Goal: Transaction & Acquisition: Book appointment/travel/reservation

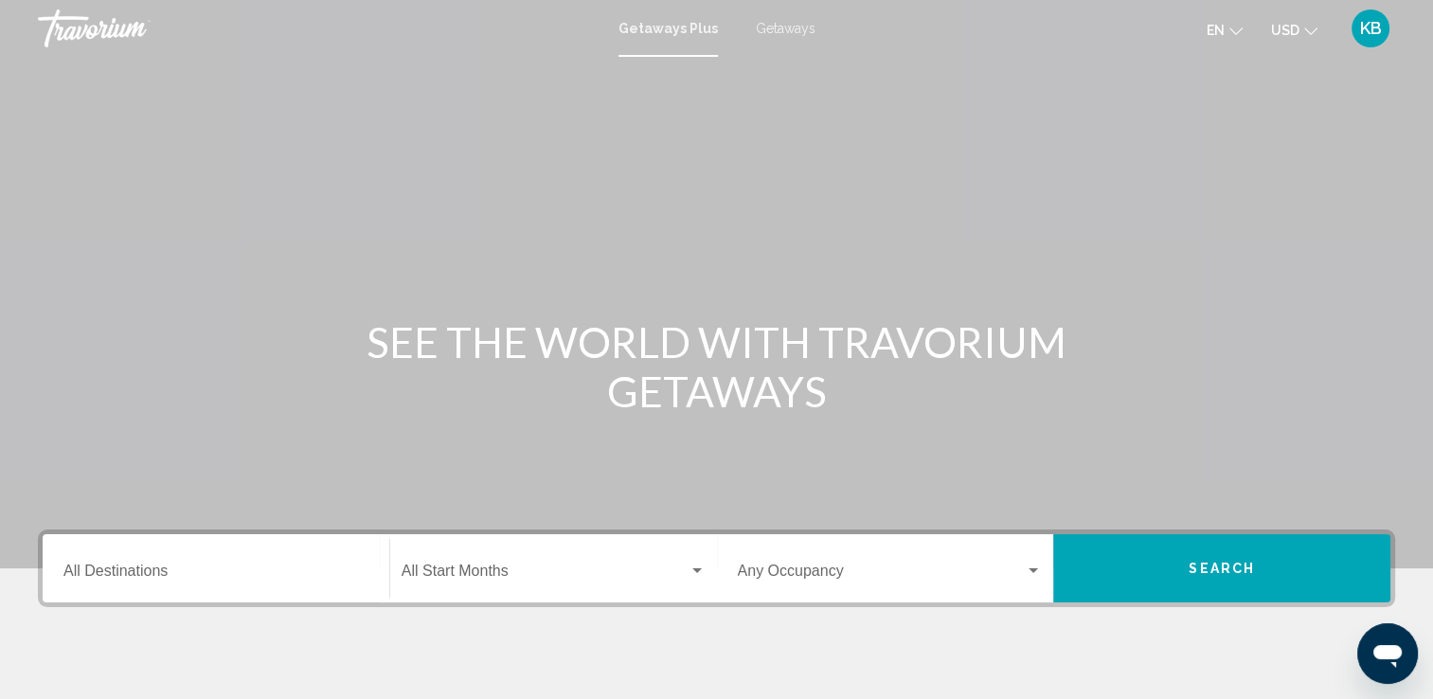
click at [771, 22] on span "Getaways" at bounding box center [786, 28] width 60 height 15
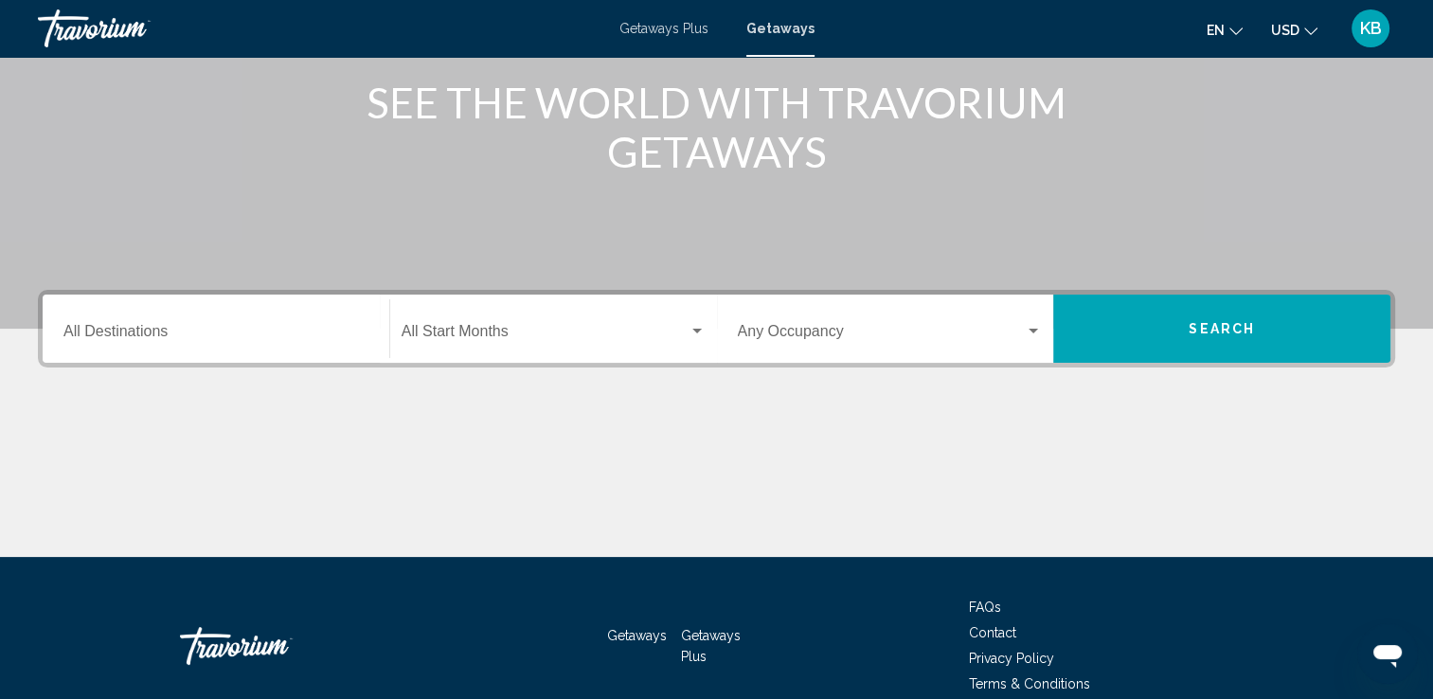
scroll to position [284, 0]
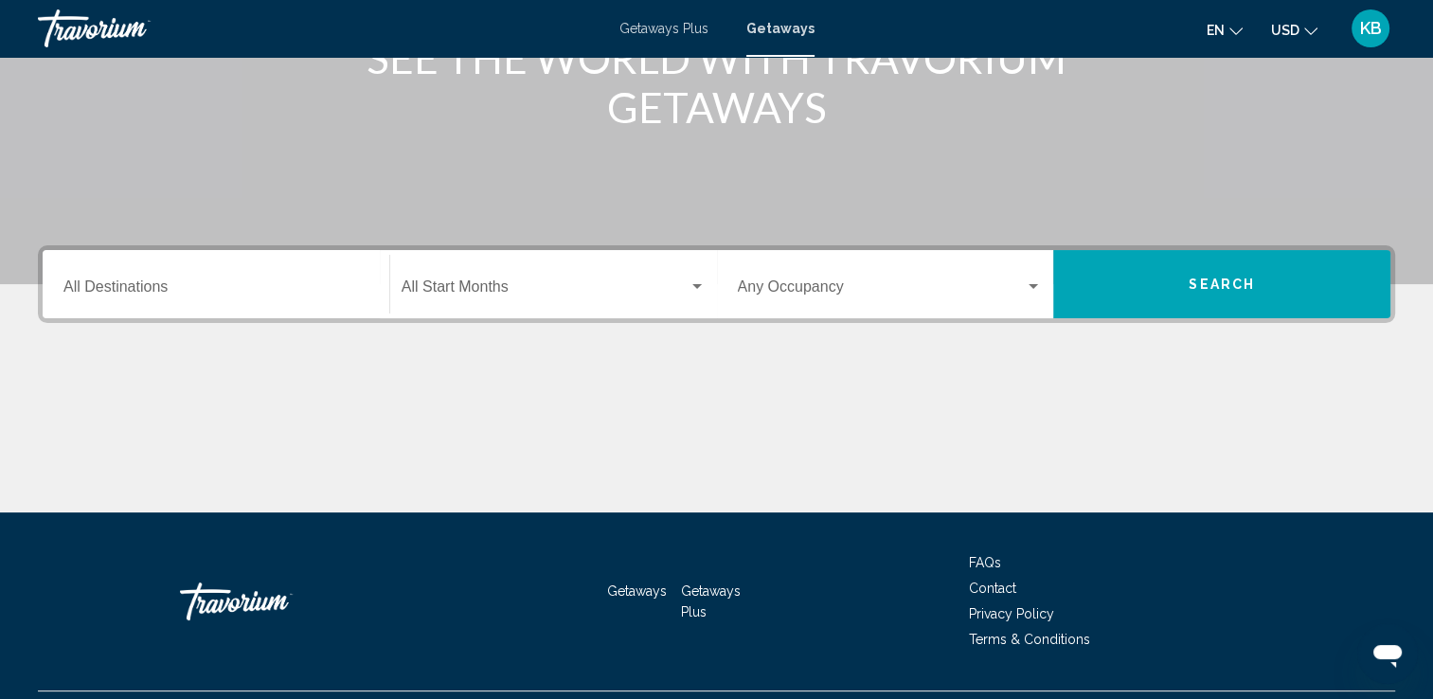
click at [180, 292] on input "Destination All Destinations" at bounding box center [215, 290] width 305 height 17
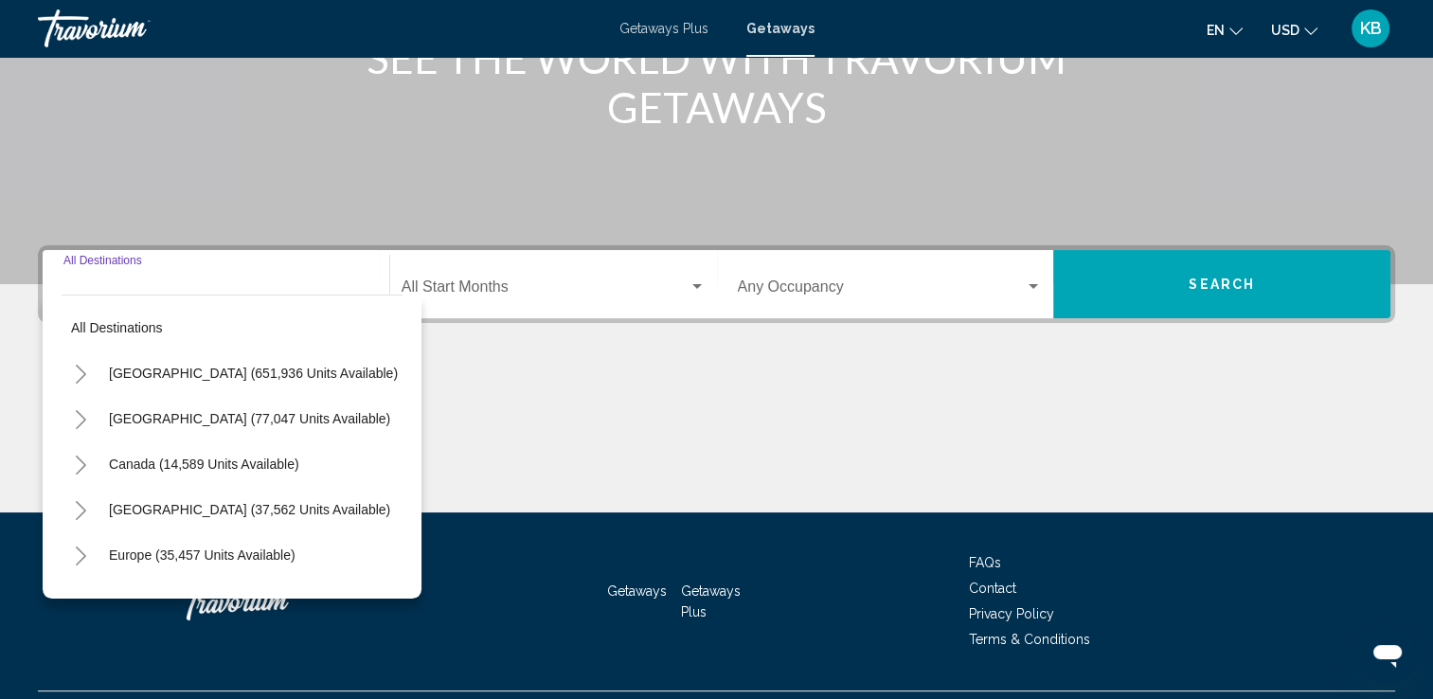
scroll to position [329, 0]
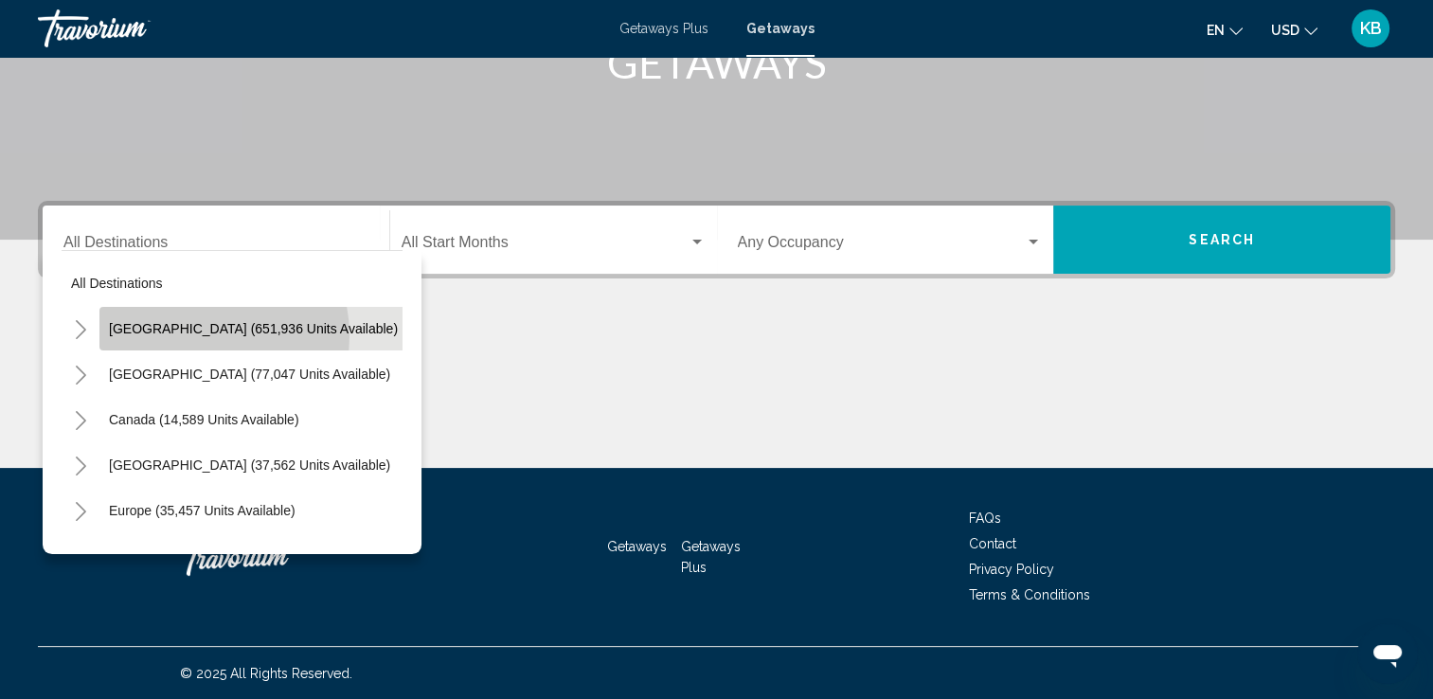
click at [197, 335] on span "[GEOGRAPHIC_DATA] (651,936 units available)" at bounding box center [253, 328] width 289 height 15
type input "**********"
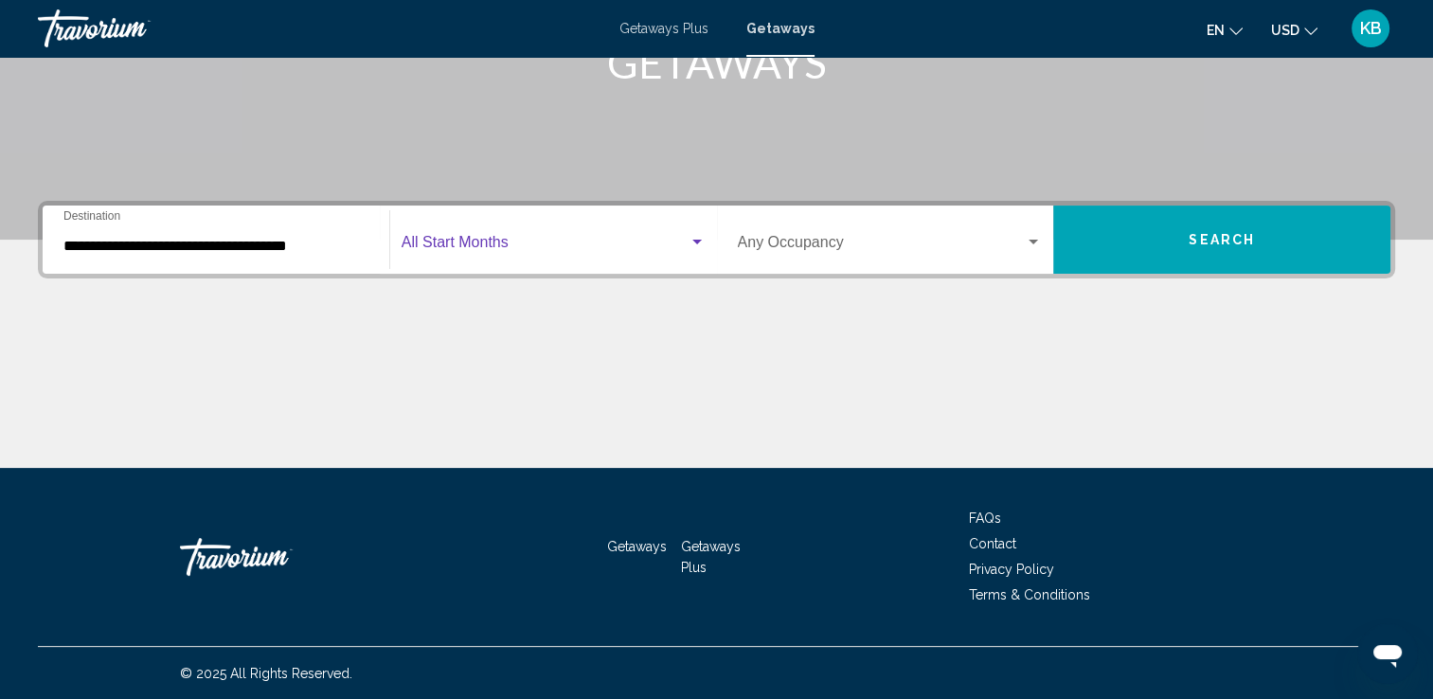
click at [695, 238] on div "Search widget" at bounding box center [697, 242] width 17 height 15
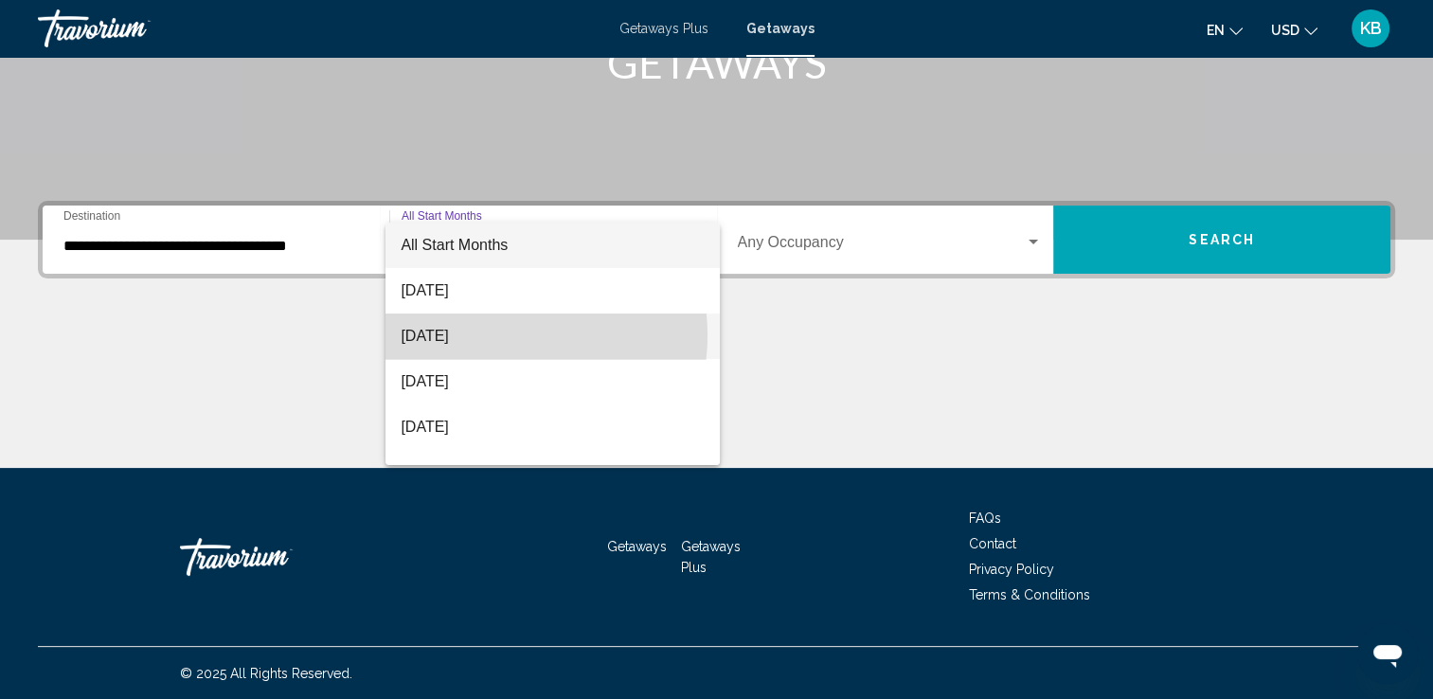
click at [508, 335] on span "[DATE]" at bounding box center [553, 336] width 304 height 45
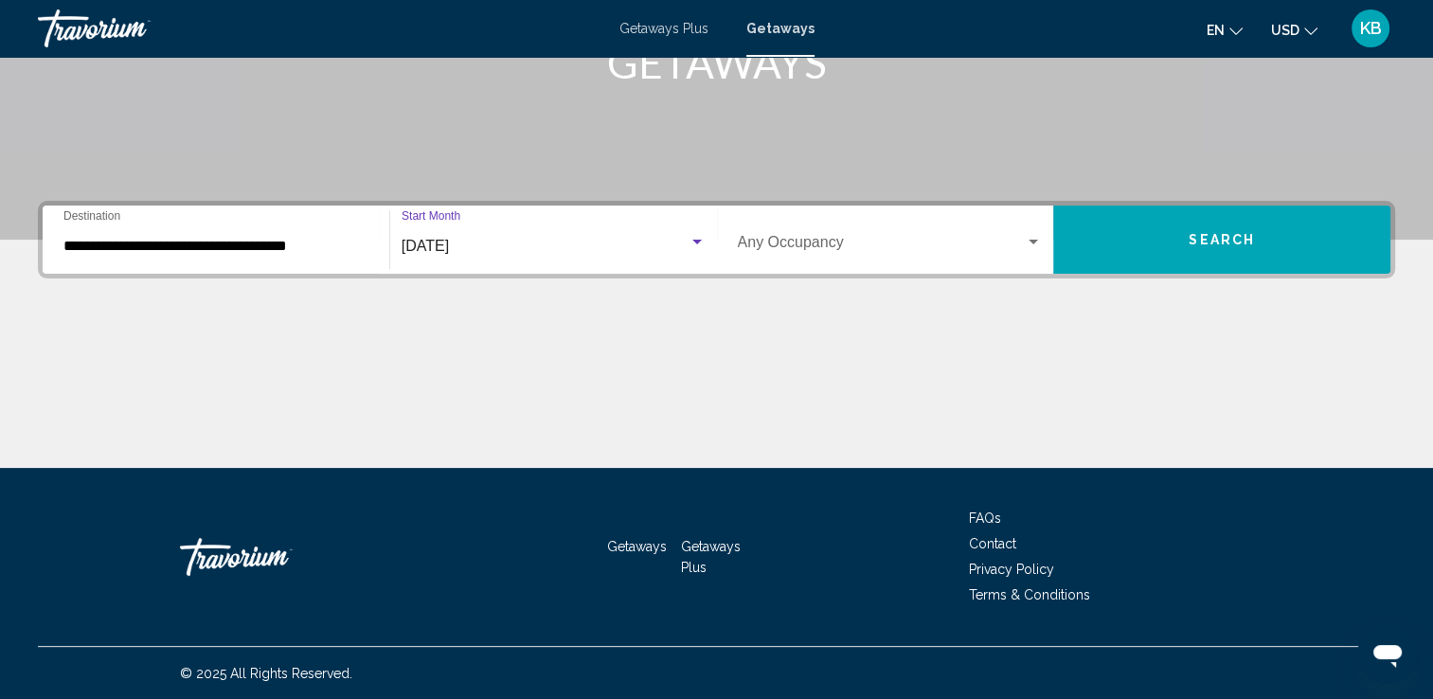
click at [1031, 241] on div "Search widget" at bounding box center [1033, 242] width 9 height 5
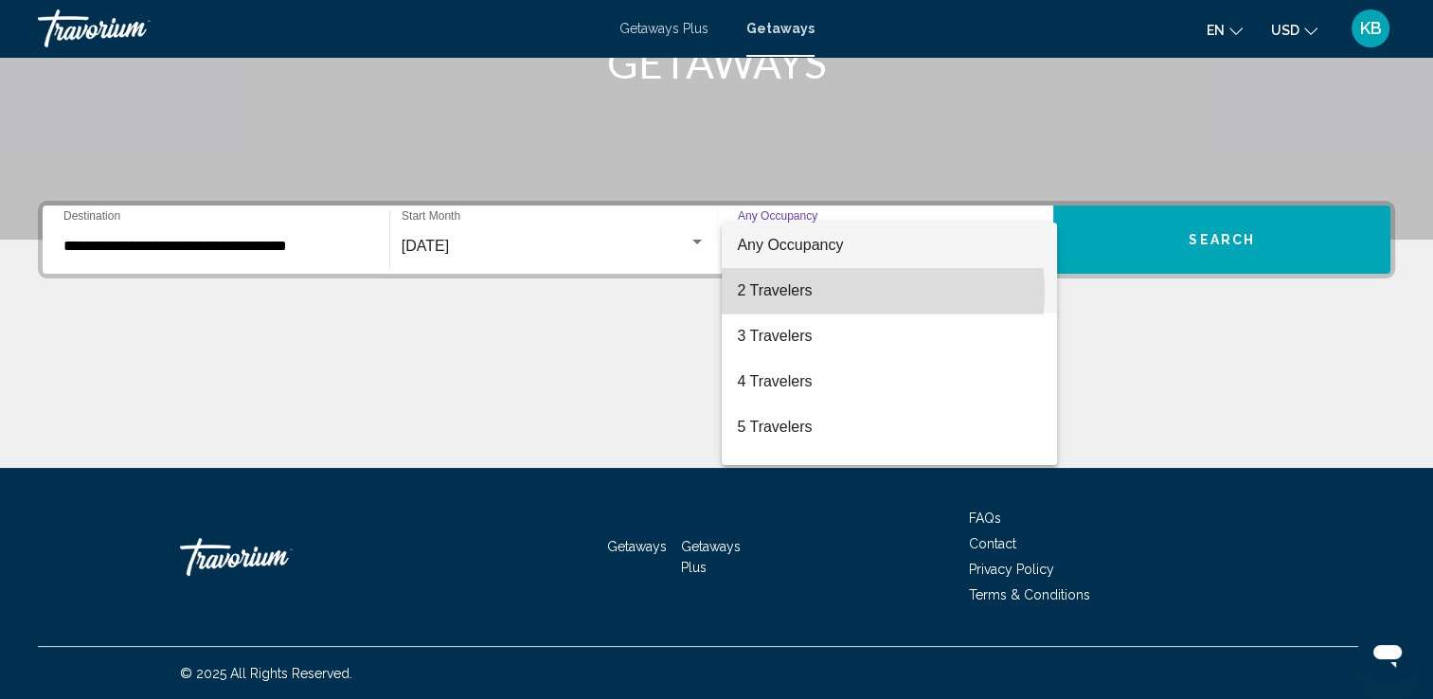
click at [867, 292] on span "2 Travelers" at bounding box center [889, 290] width 305 height 45
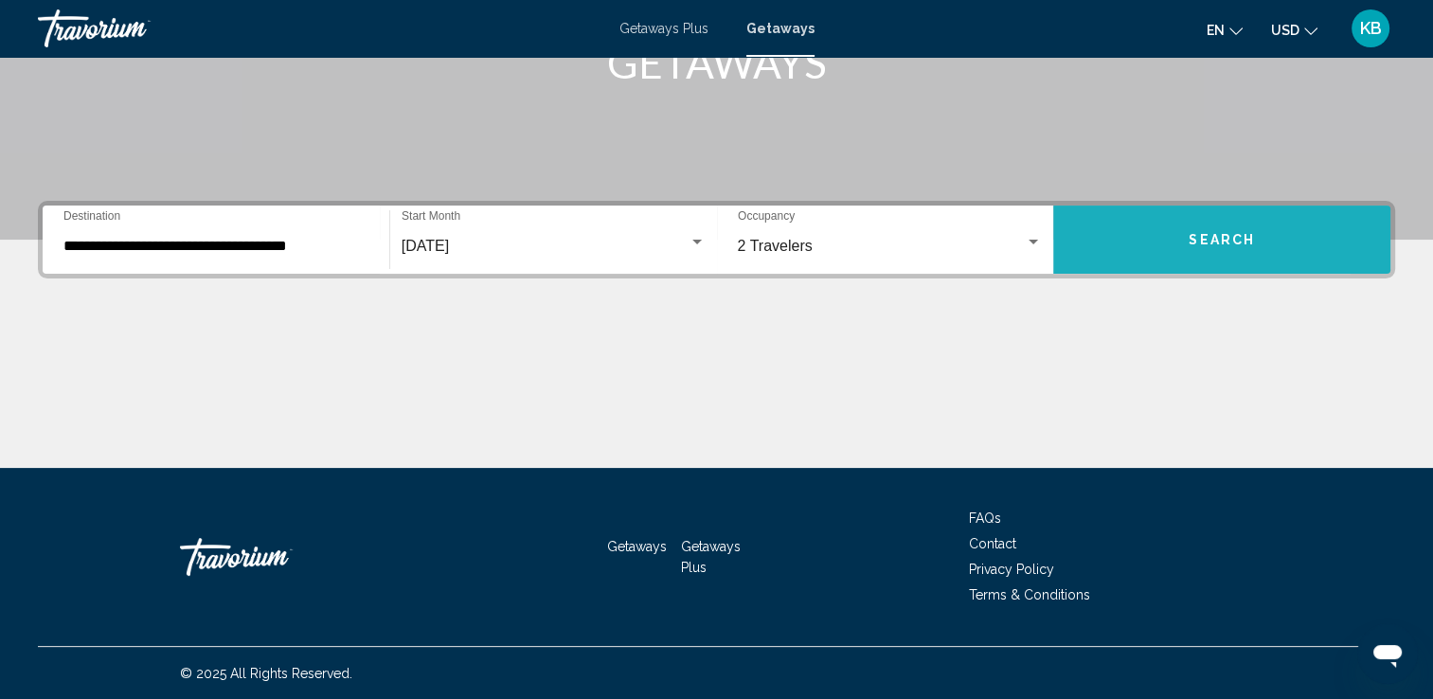
click at [1131, 237] on button "Search" at bounding box center [1221, 240] width 337 height 68
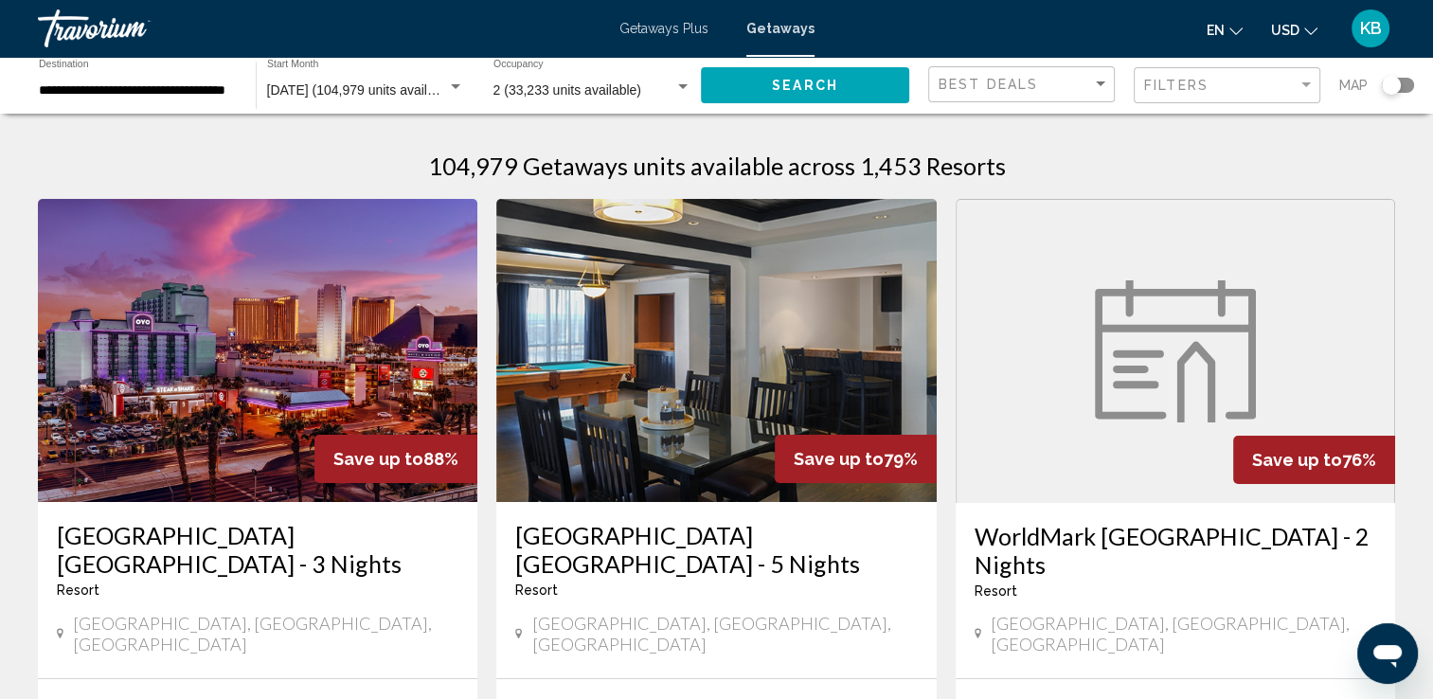
click at [239, 89] on div "**********" at bounding box center [137, 86] width 218 height 52
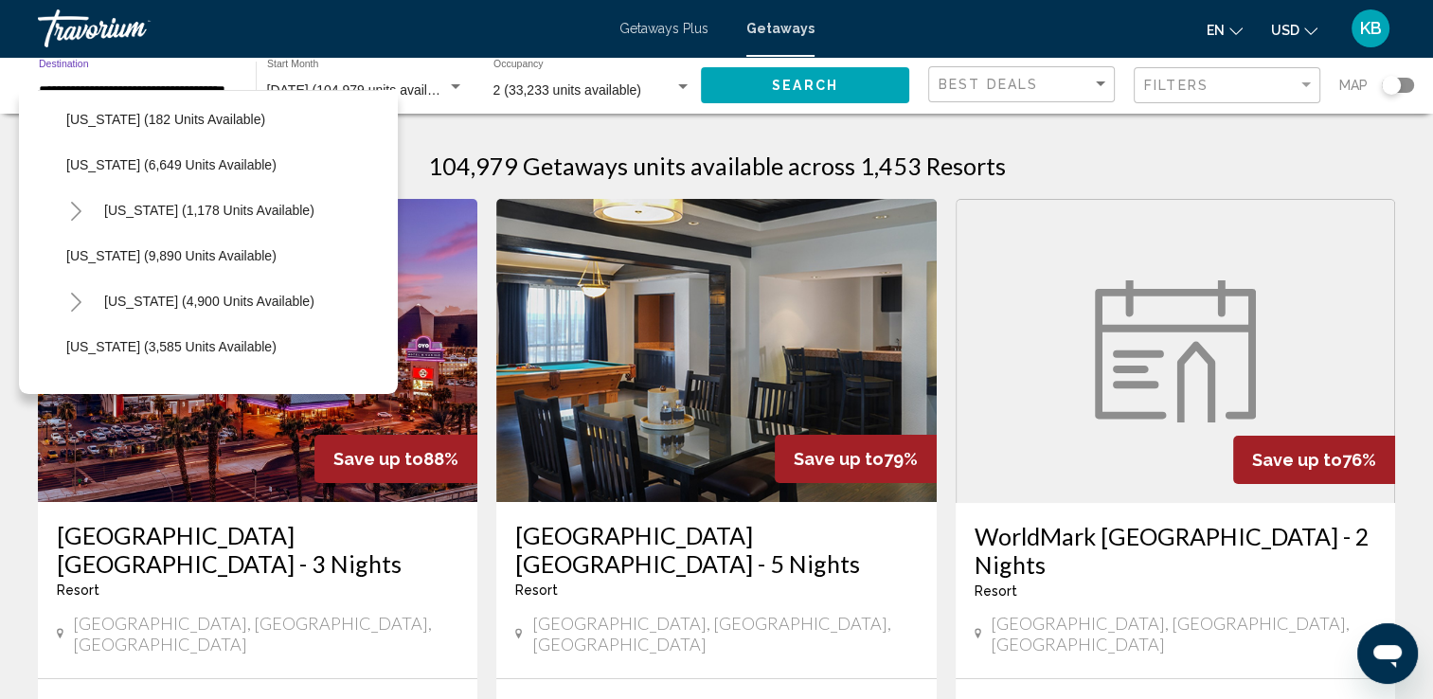
scroll to position [758, 0]
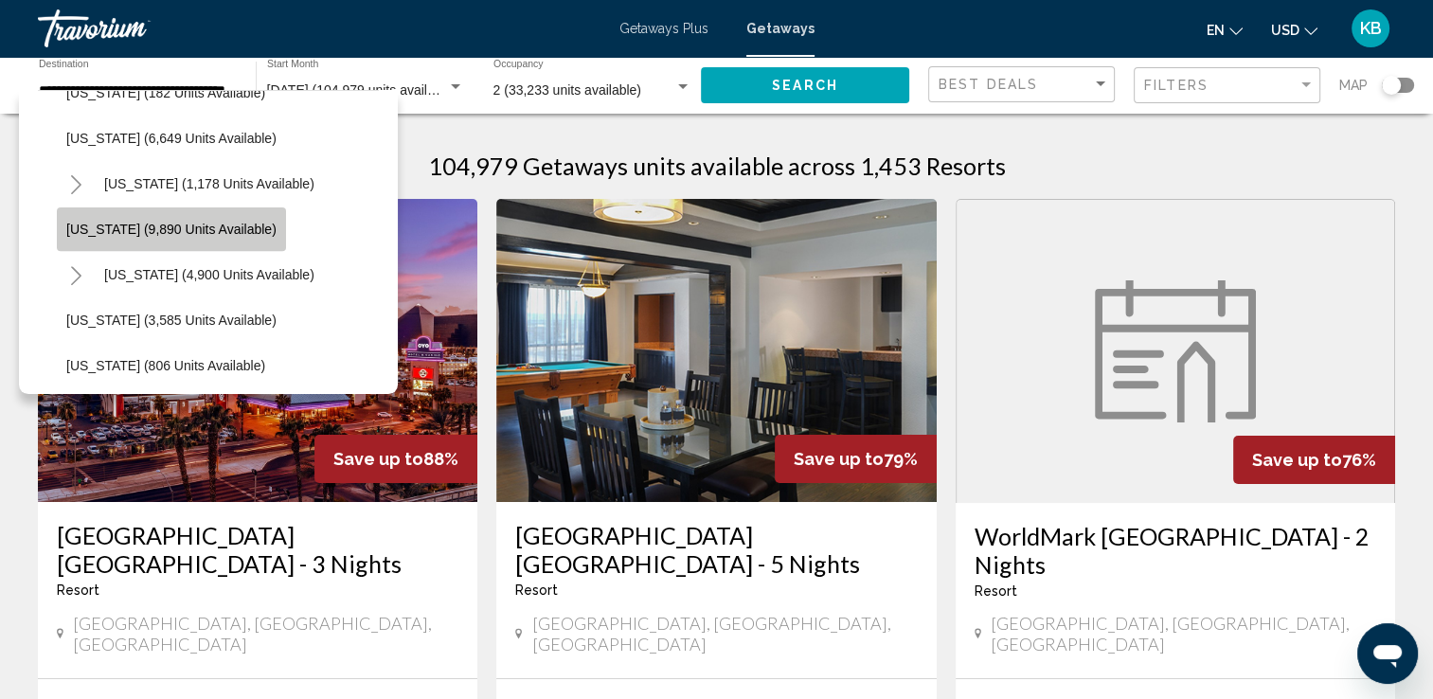
click at [174, 231] on span "[US_STATE] (9,890 units available)" at bounding box center [171, 229] width 210 height 15
type input "**********"
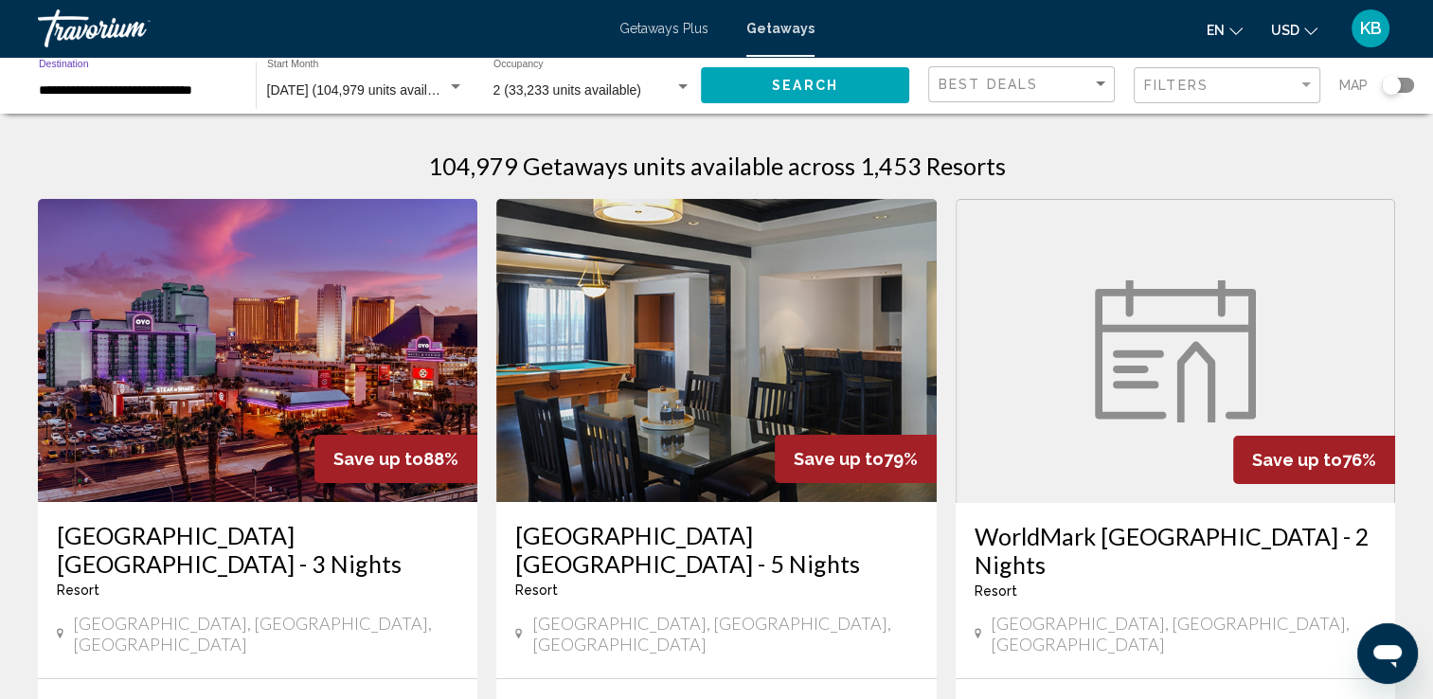
click at [785, 85] on span "Search" at bounding box center [805, 86] width 66 height 15
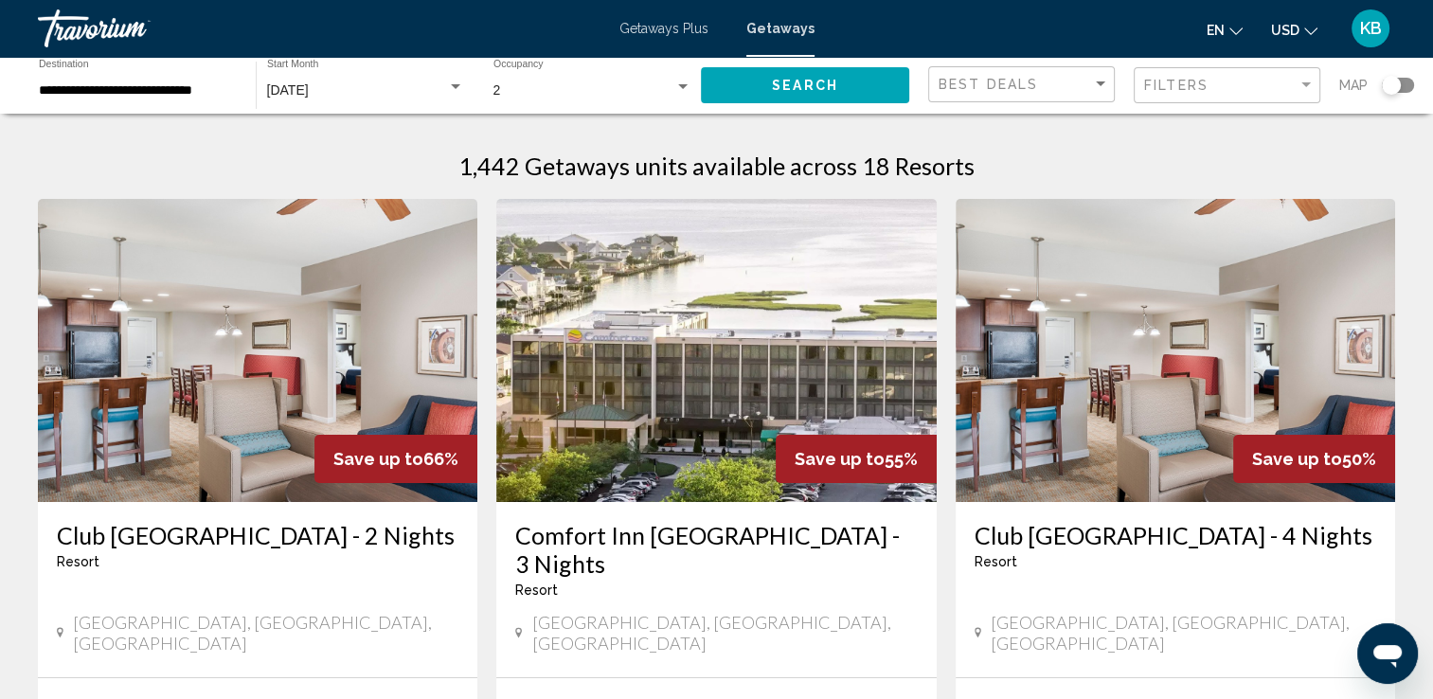
click at [666, 26] on span "Getaways Plus" at bounding box center [663, 28] width 89 height 15
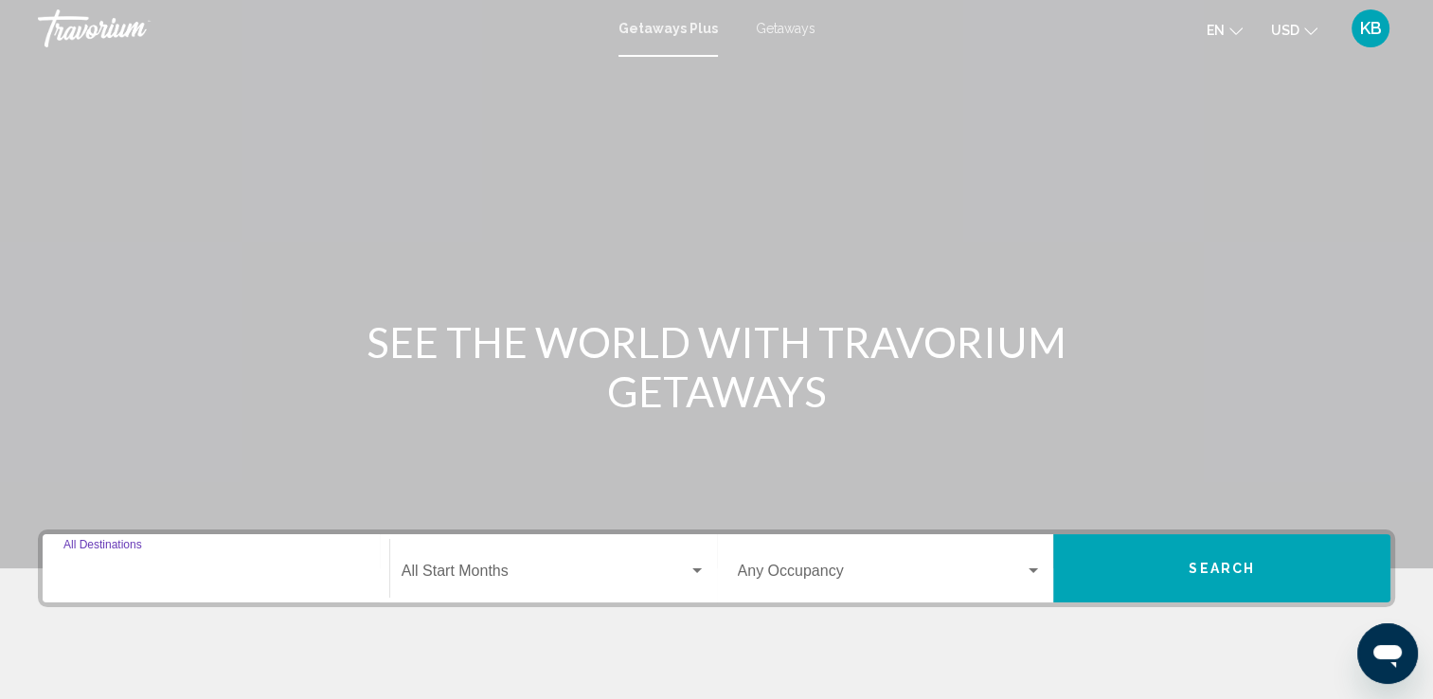
click at [289, 572] on input "Destination All Destinations" at bounding box center [215, 574] width 305 height 17
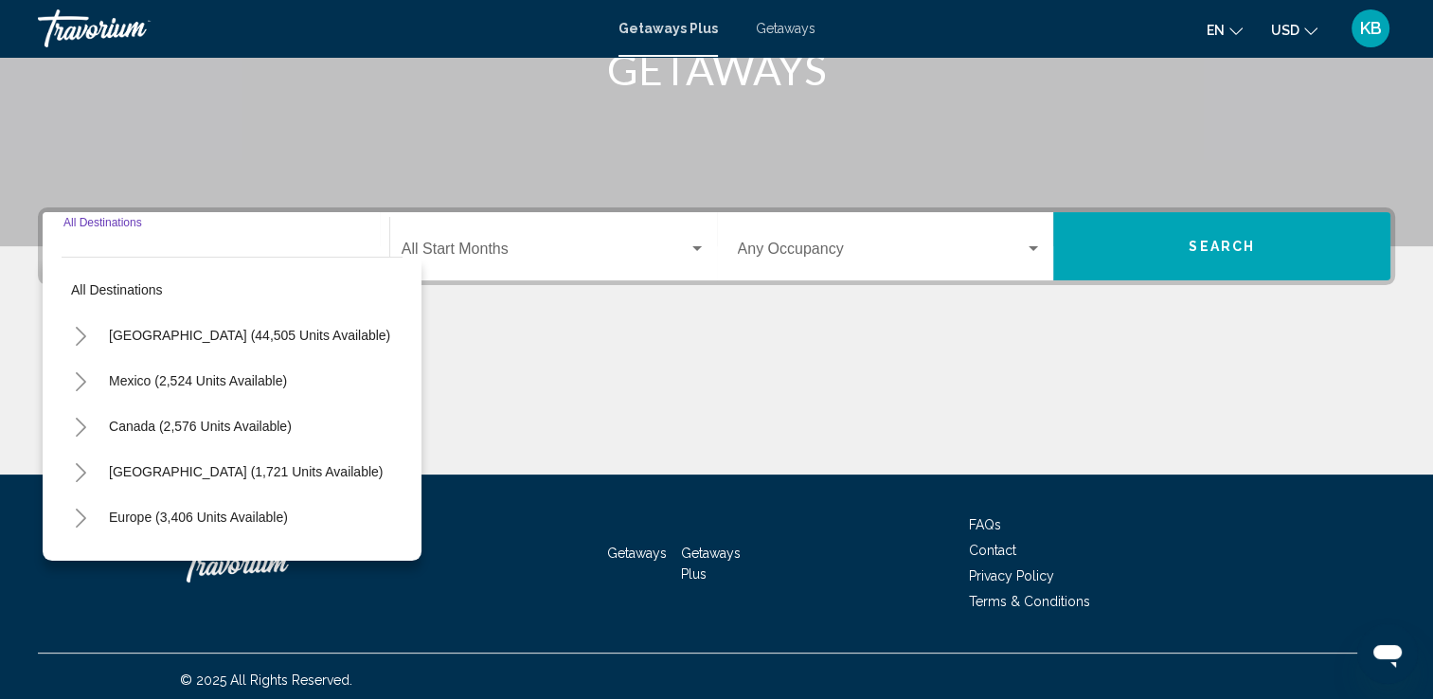
scroll to position [329, 0]
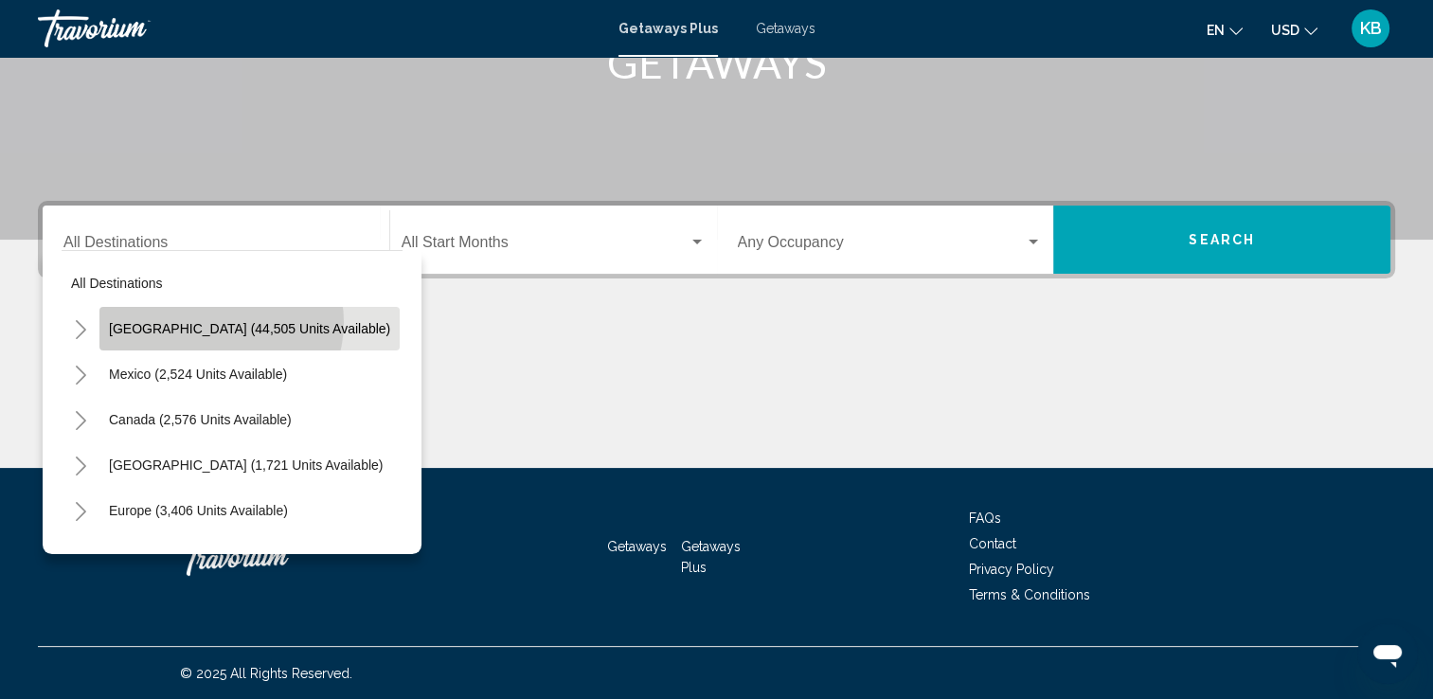
click at [220, 322] on span "[GEOGRAPHIC_DATA] (44,505 units available)" at bounding box center [249, 328] width 281 height 15
type input "**********"
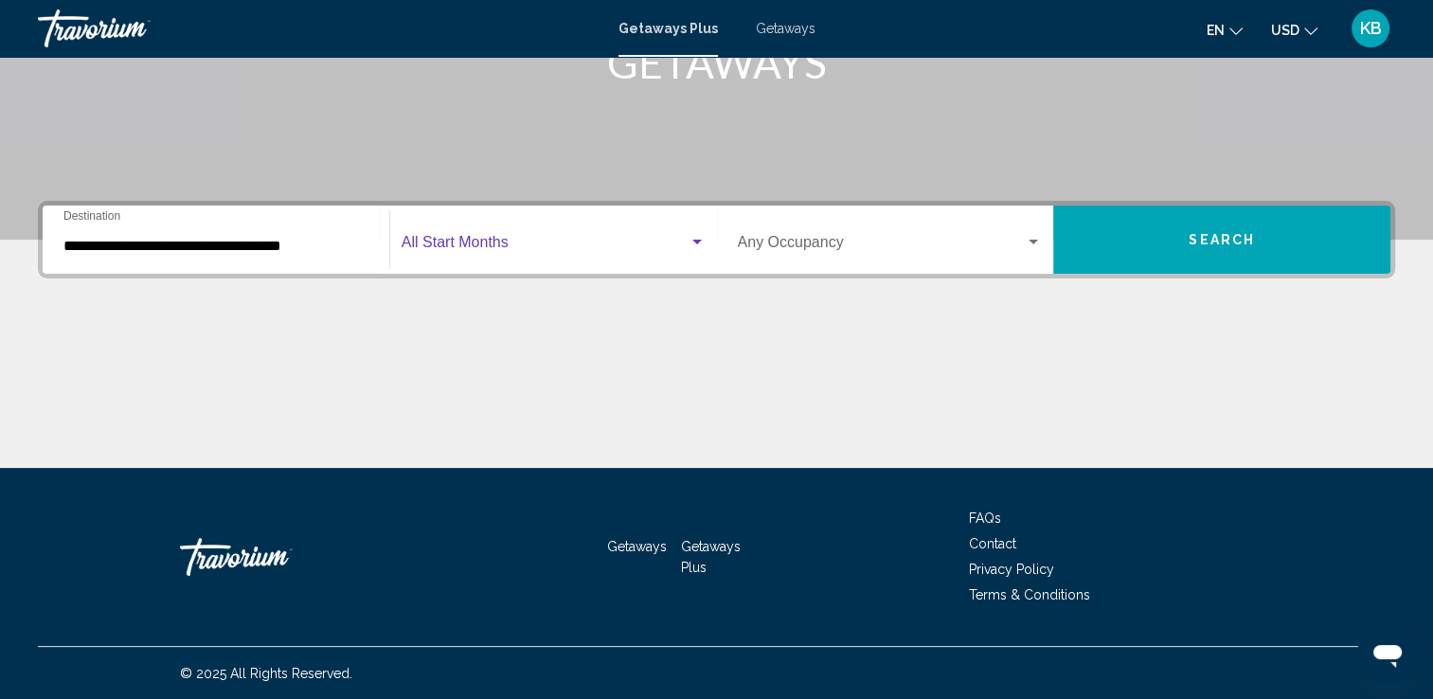
click at [614, 243] on span "Search widget" at bounding box center [545, 246] width 287 height 17
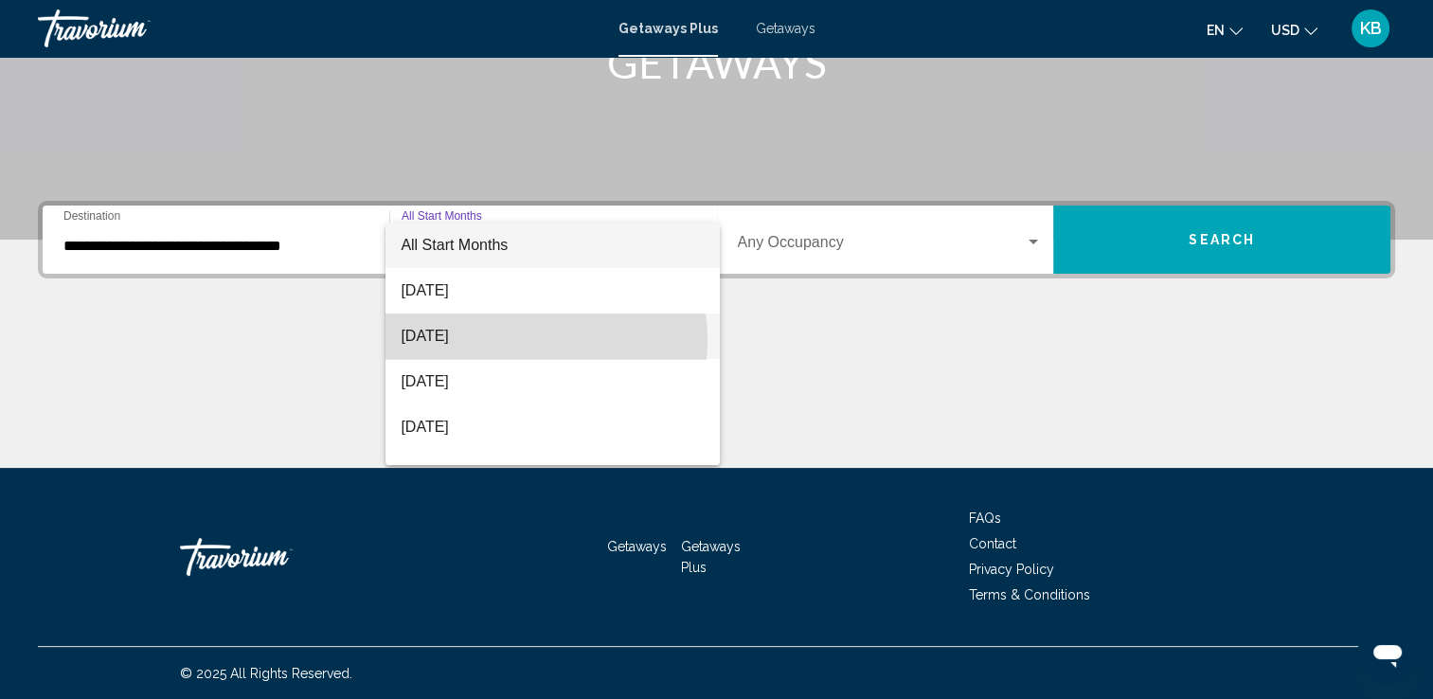
click at [521, 340] on span "[DATE]" at bounding box center [553, 336] width 304 height 45
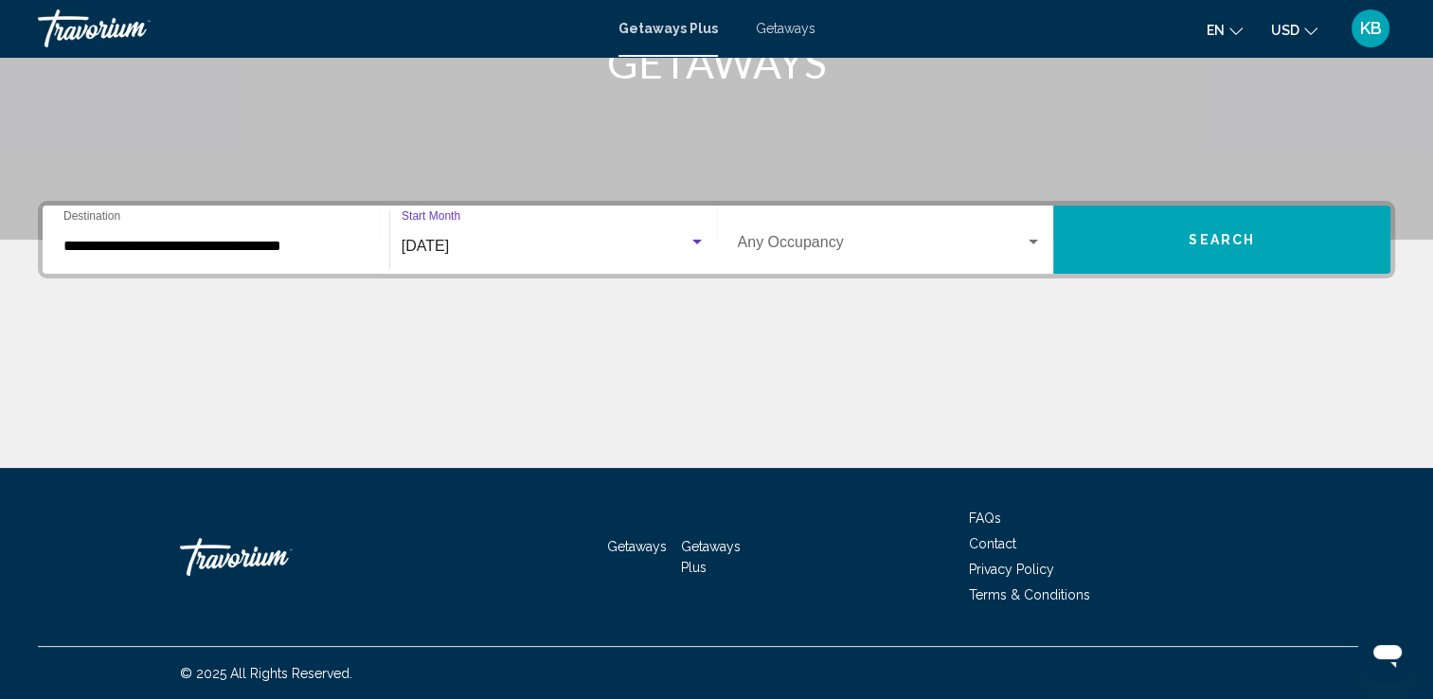
click at [879, 239] on span "Search widget" at bounding box center [882, 246] width 288 height 17
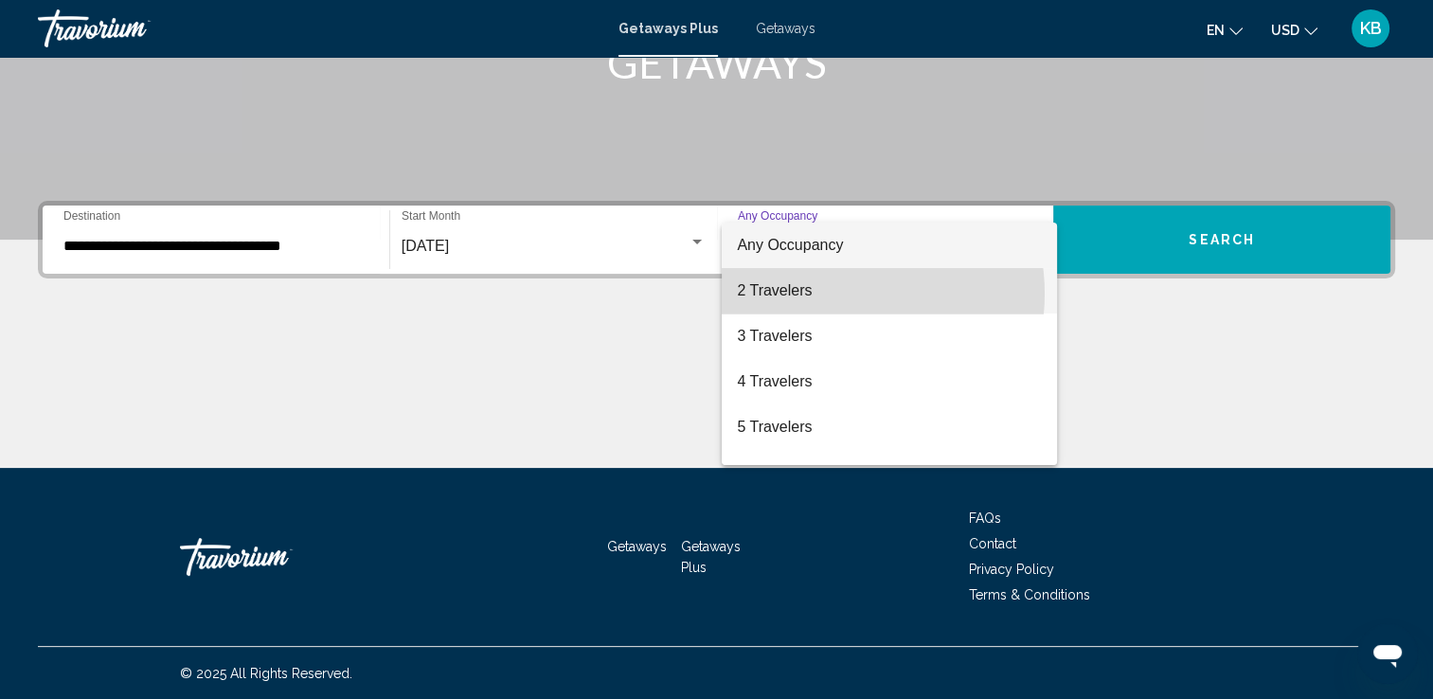
click at [837, 294] on span "2 Travelers" at bounding box center [889, 290] width 305 height 45
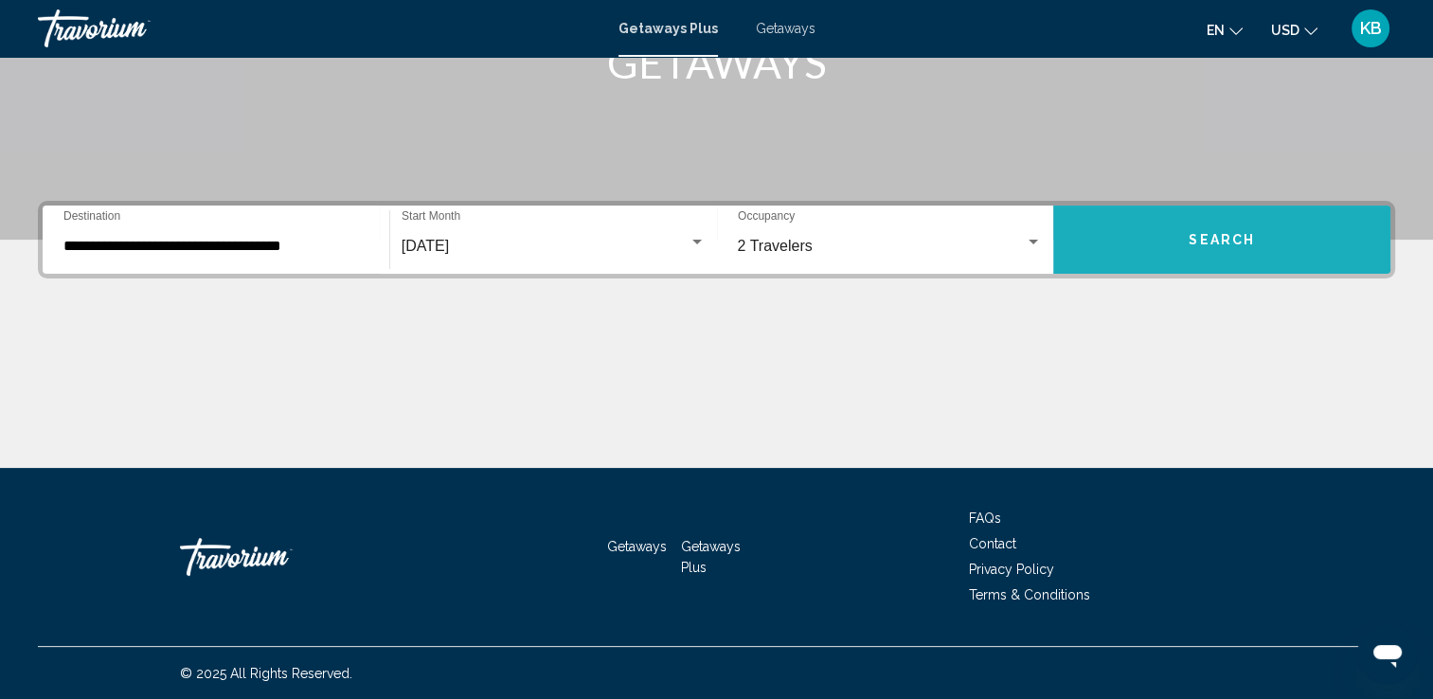
click at [1167, 238] on button "Search" at bounding box center [1221, 240] width 337 height 68
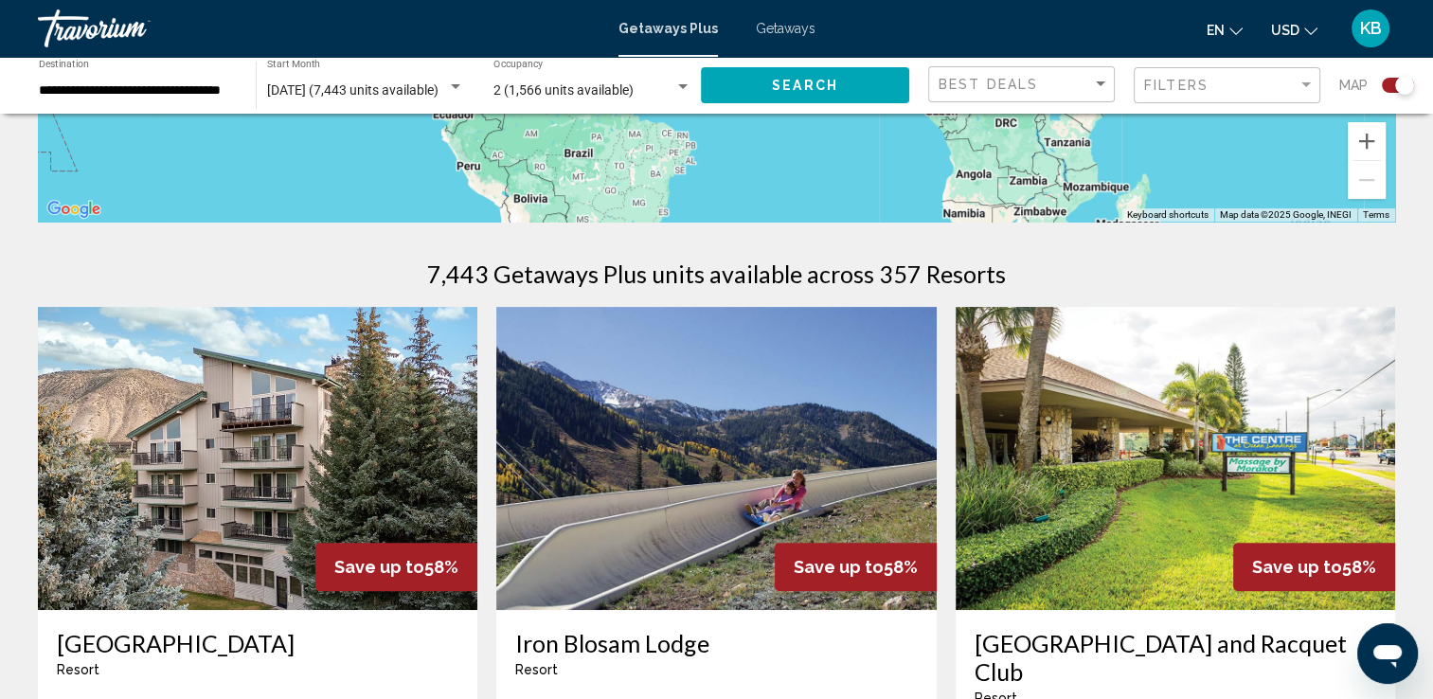
scroll to position [474, 0]
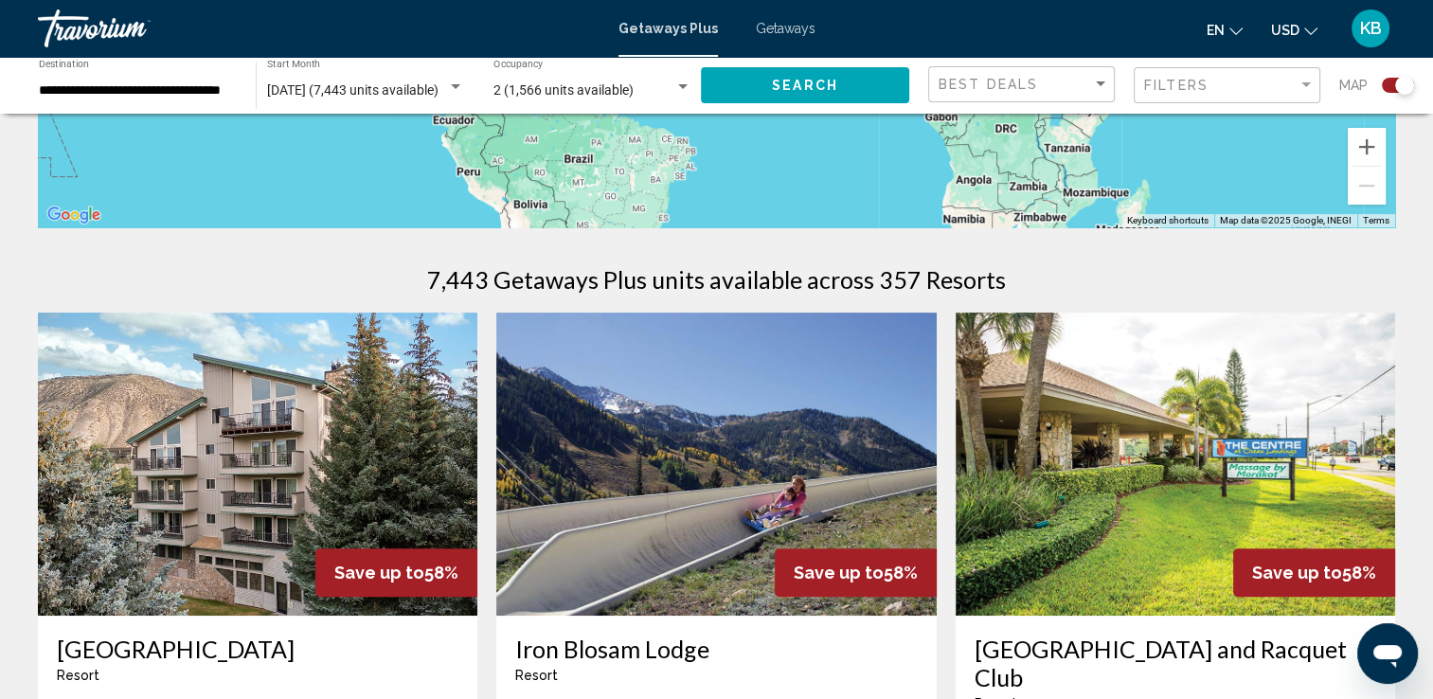
click at [246, 89] on div "[DATE] (7,443 units available) Start Month All Start Months" at bounding box center [359, 85] width 227 height 57
click at [231, 91] on input "**********" at bounding box center [138, 90] width 198 height 15
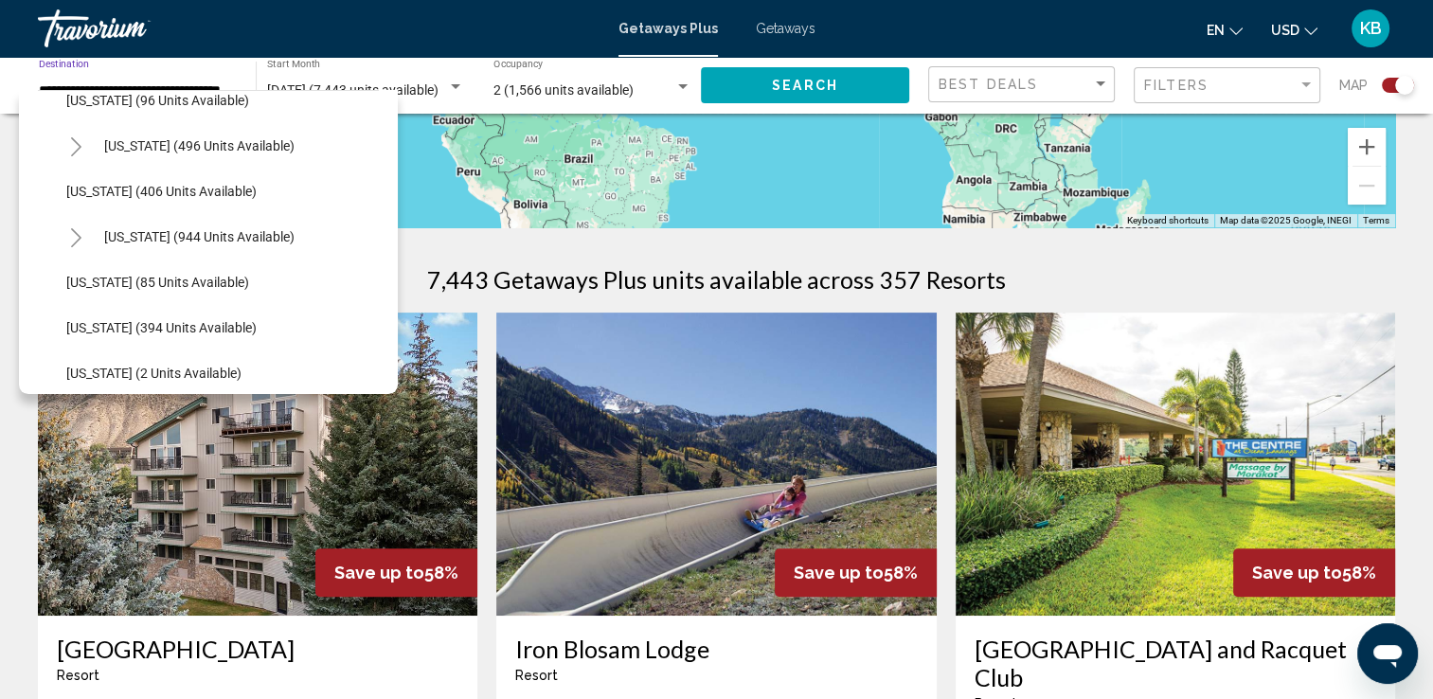
scroll to position [758, 0]
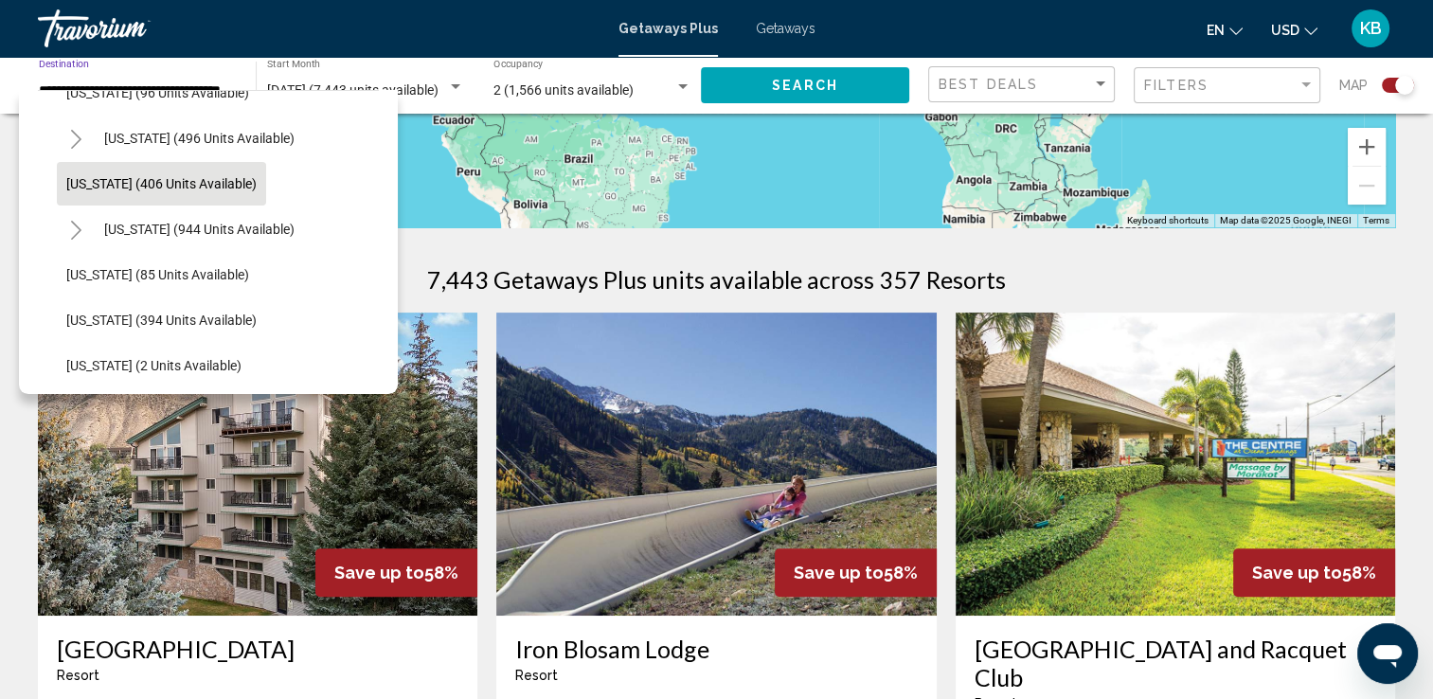
click at [198, 190] on span "[US_STATE] (406 units available)" at bounding box center [161, 183] width 190 height 15
type input "**********"
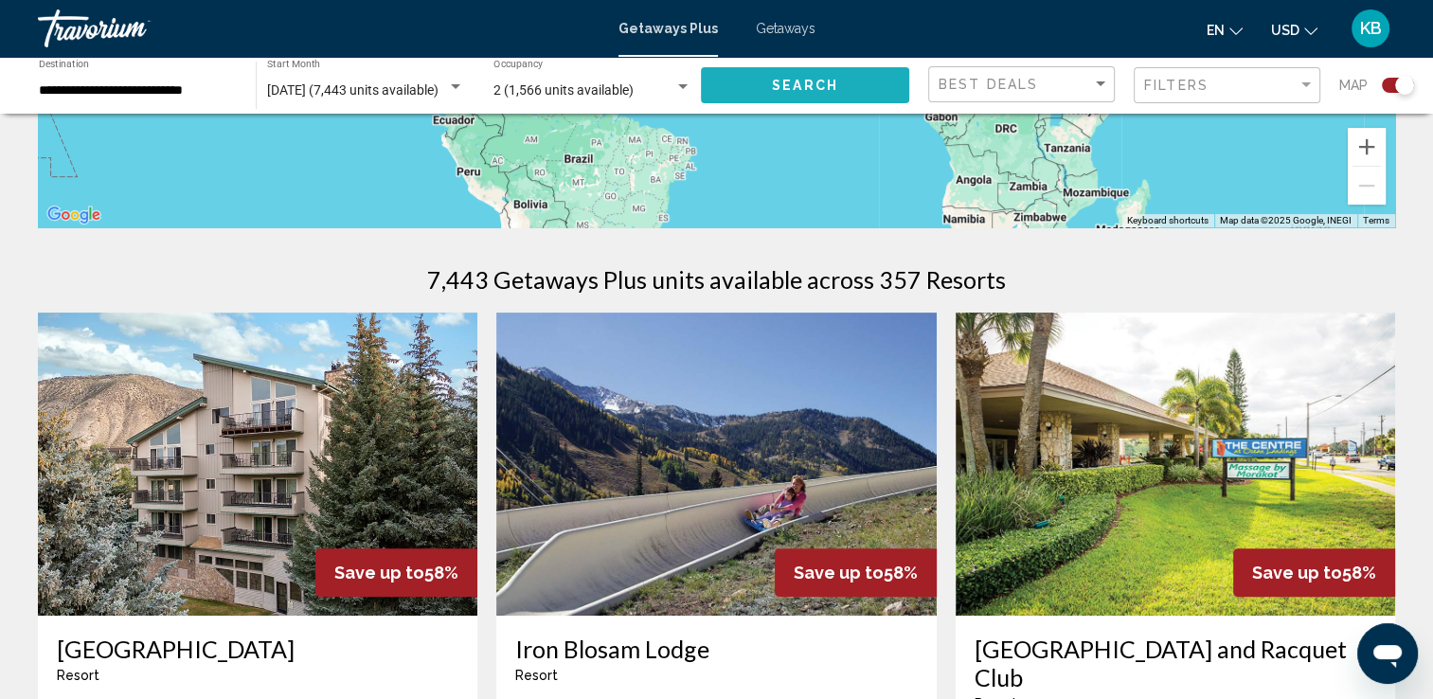
click at [785, 88] on span "Search" at bounding box center [805, 86] width 66 height 15
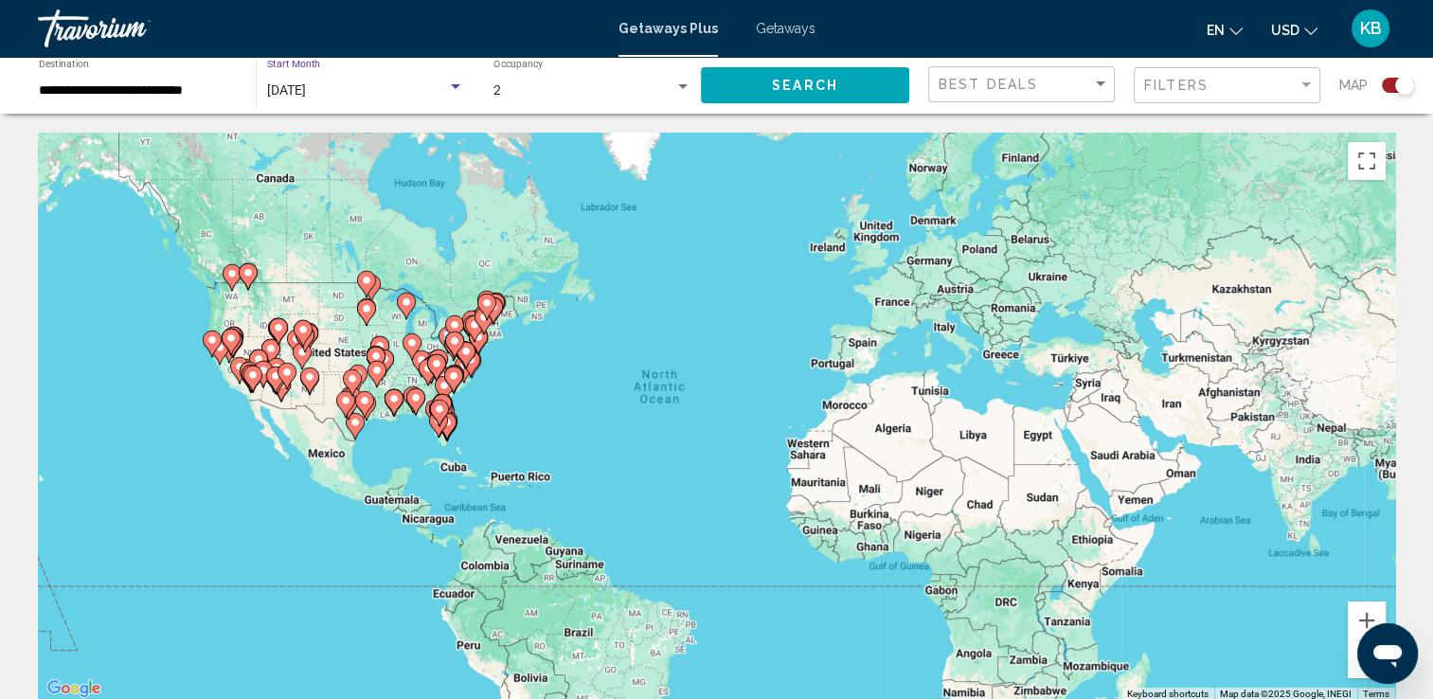
click at [453, 89] on div "Search widget" at bounding box center [455, 87] width 17 height 15
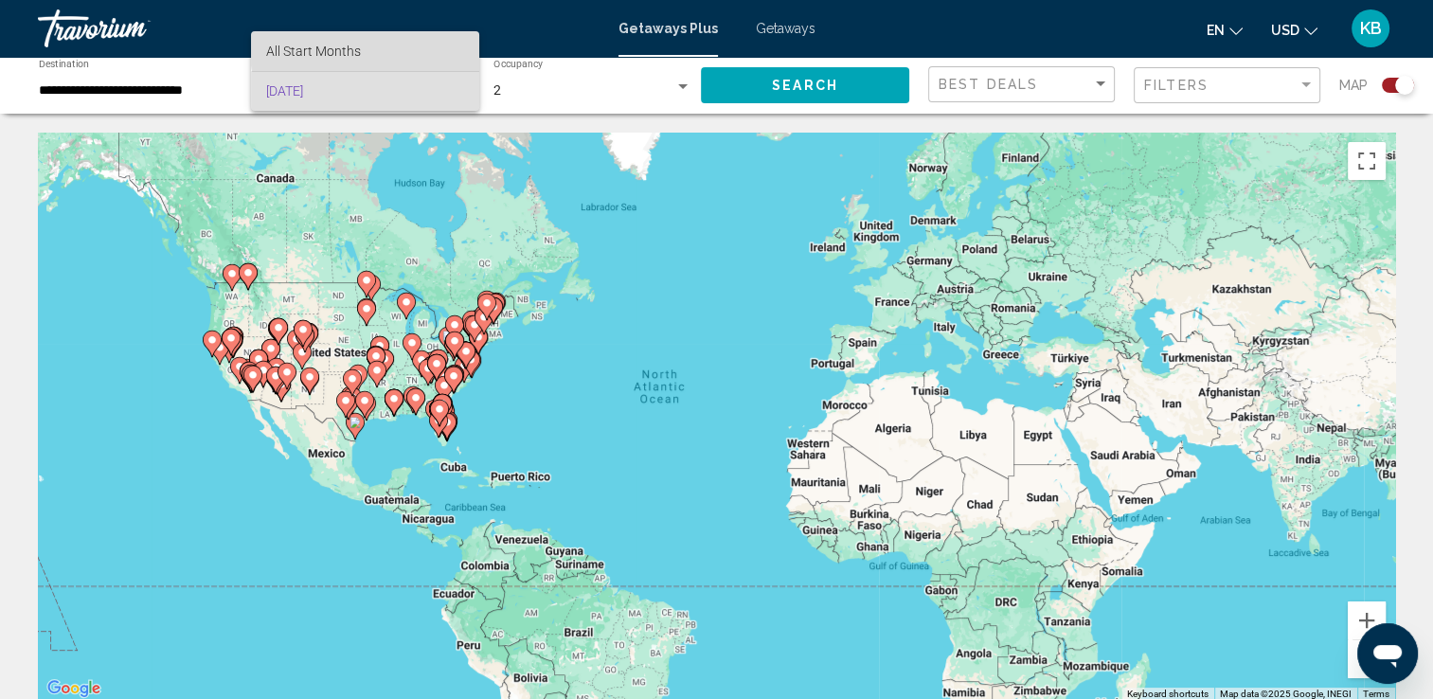
click at [401, 43] on span "All Start Months" at bounding box center [364, 51] width 197 height 40
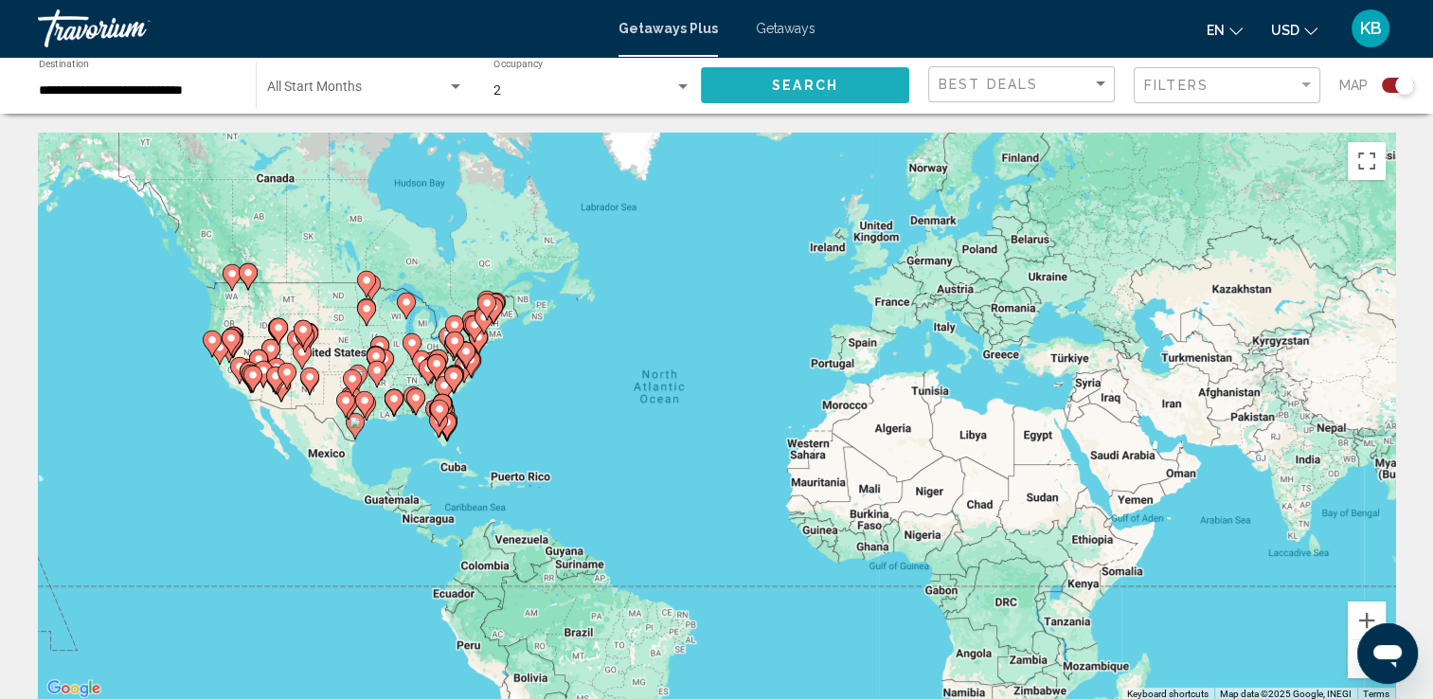
click at [811, 85] on span "Search" at bounding box center [805, 86] width 66 height 15
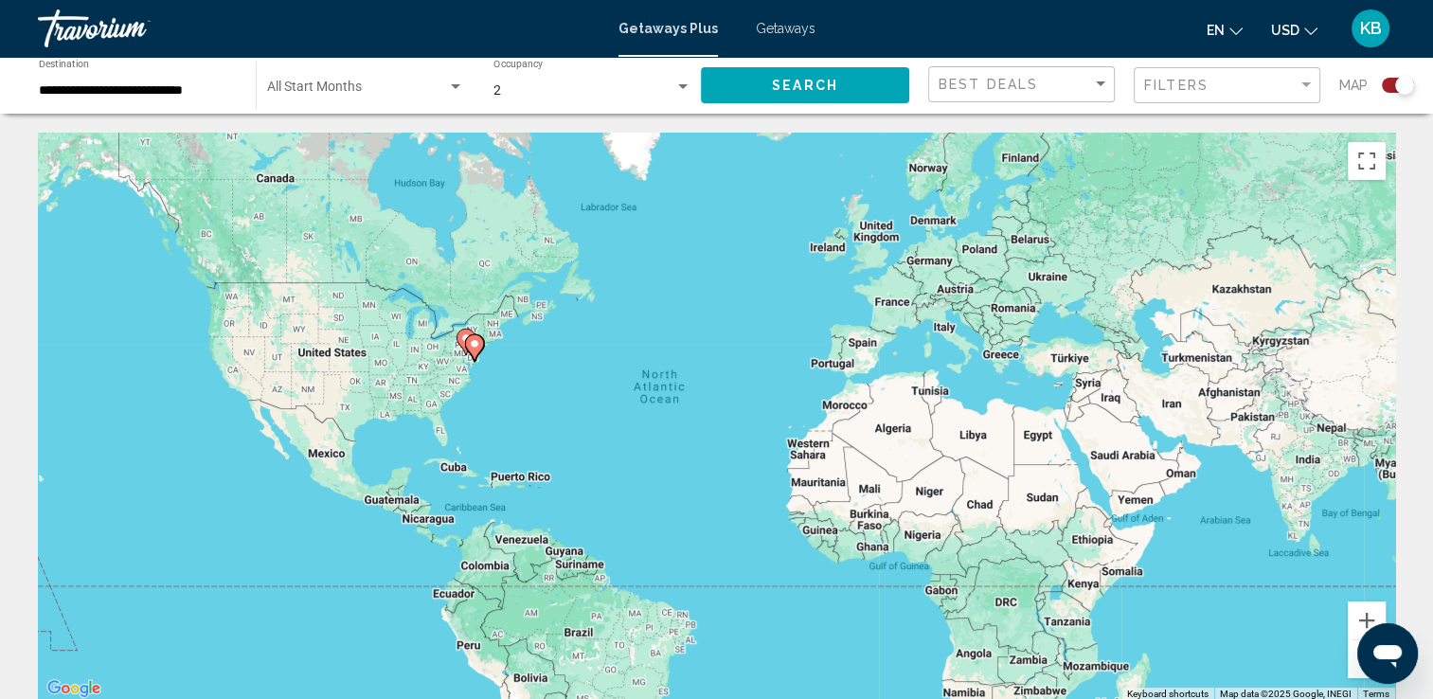
click at [1369, 28] on span "KB" at bounding box center [1371, 28] width 22 height 19
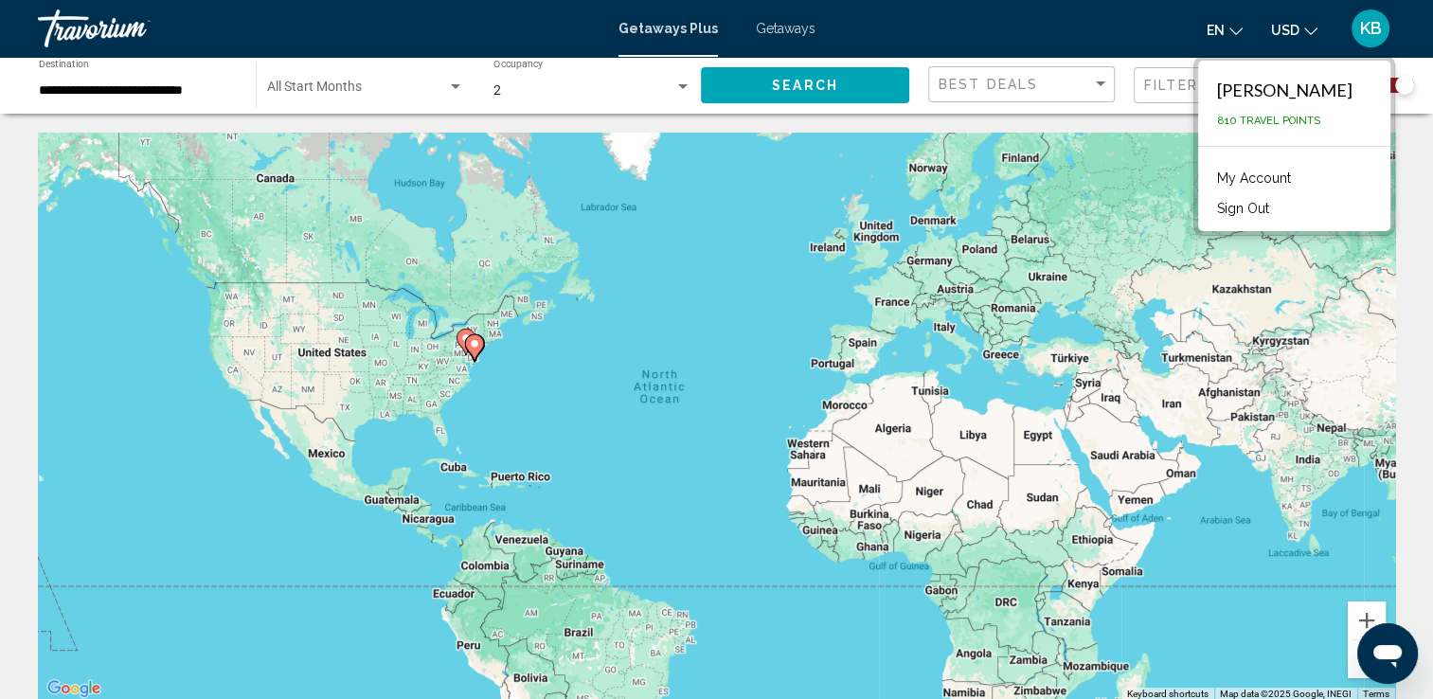
click at [1279, 208] on button "Sign Out" at bounding box center [1243, 208] width 71 height 25
